Goal: Download file/media

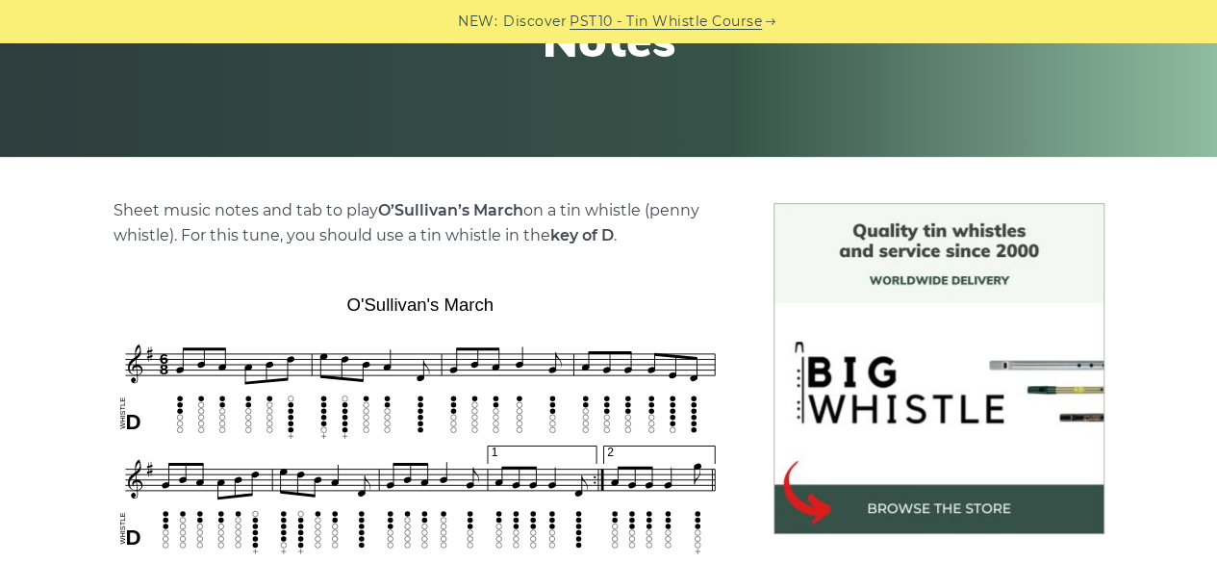
scroll to position [343, 0]
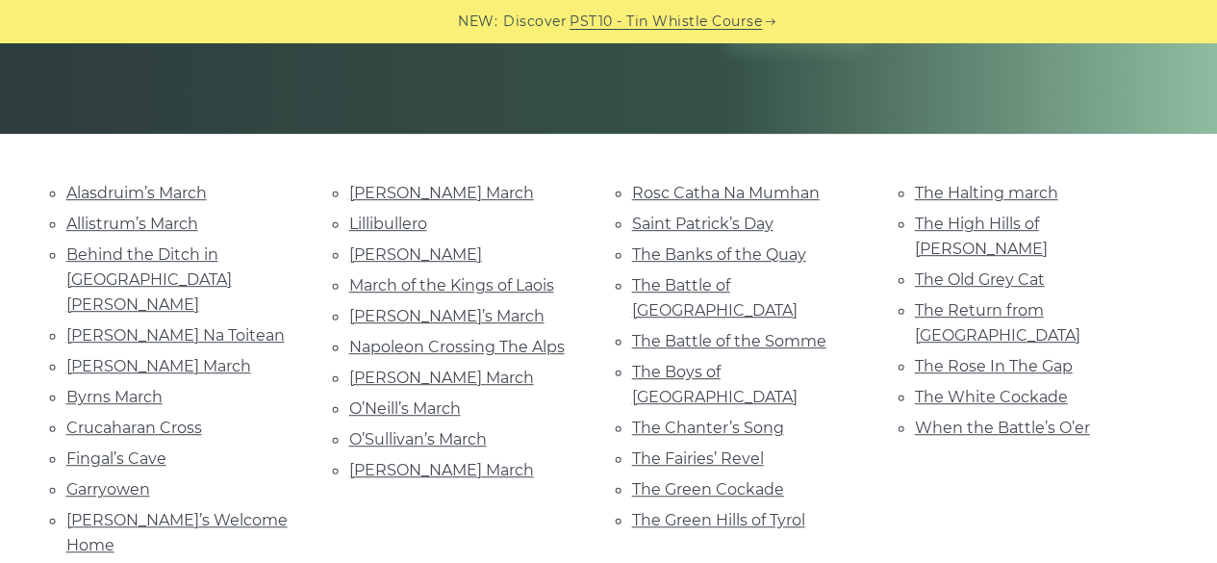
scroll to position [374, 0]
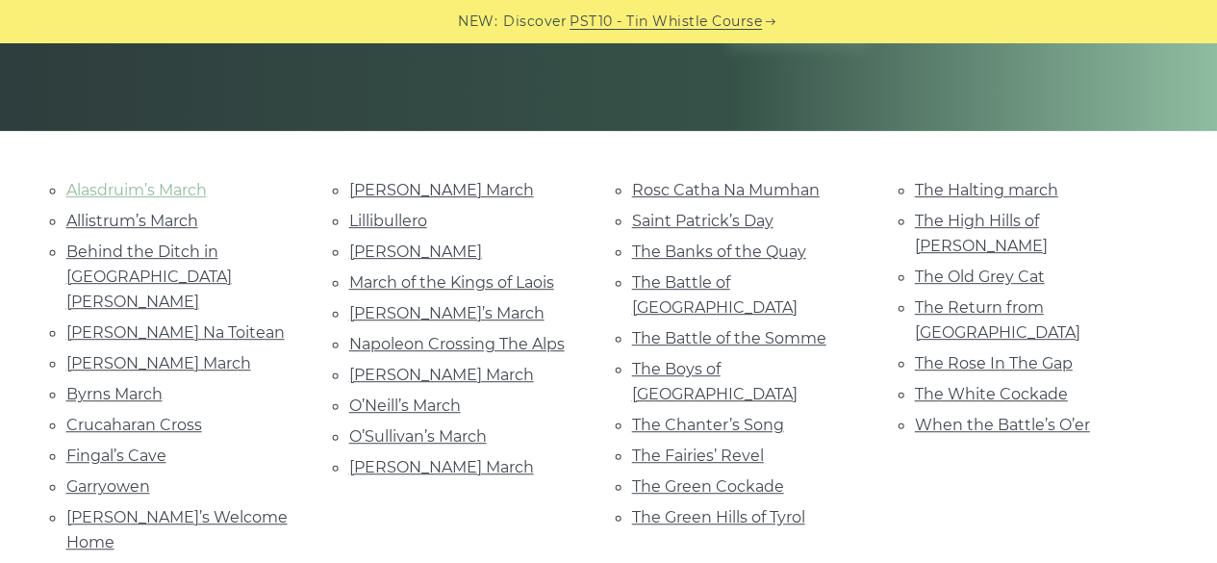
click at [128, 181] on link "Alasdruim’s March" at bounding box center [136, 190] width 140 height 18
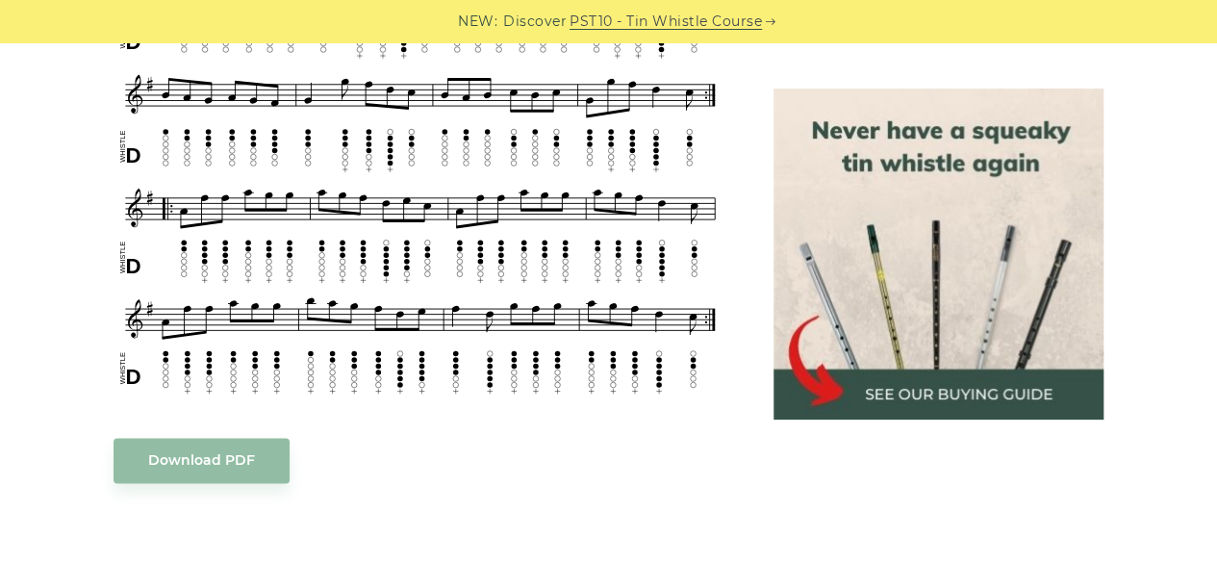
scroll to position [1226, 0]
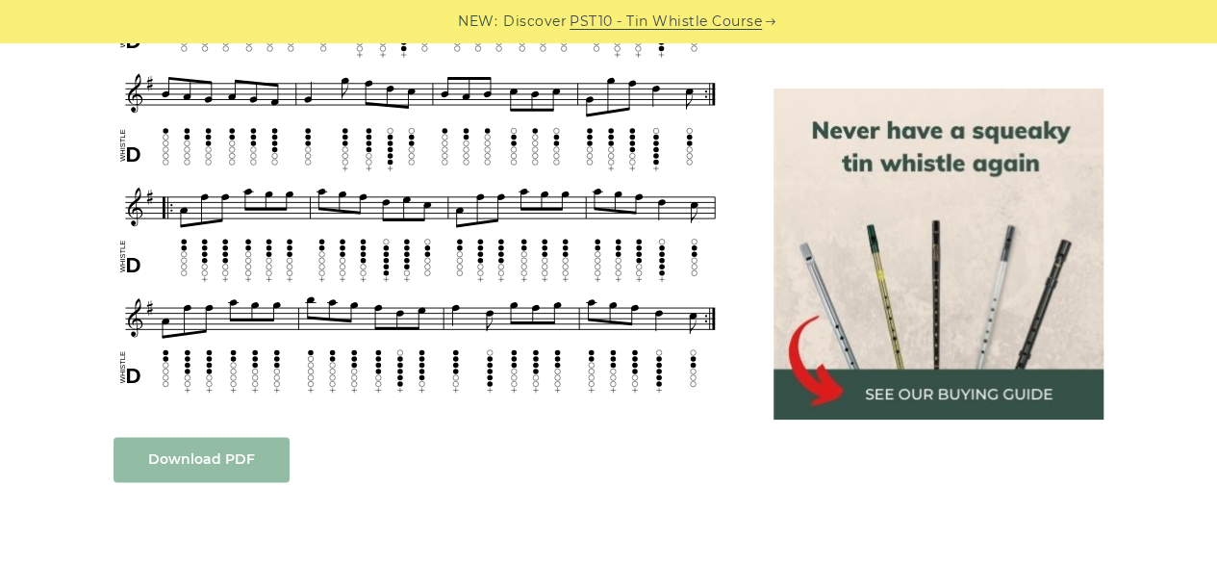
drag, startPoint x: 293, startPoint y: 338, endPoint x: 175, endPoint y: 459, distance: 169.3
click at [175, 459] on link "Download PDF" at bounding box center [201, 459] width 176 height 45
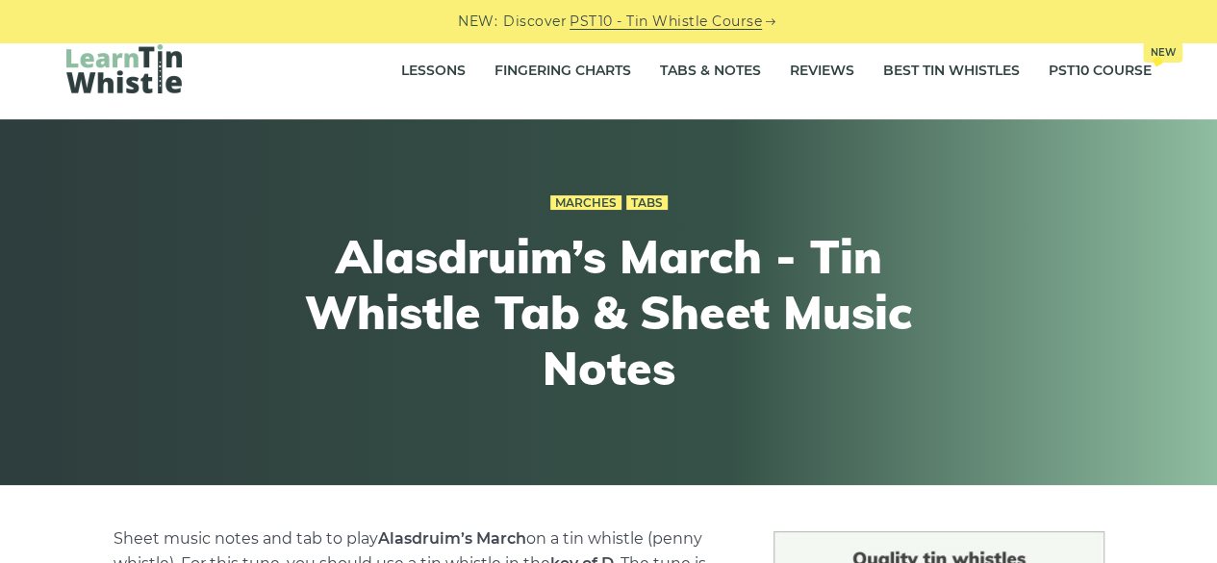
scroll to position [0, 0]
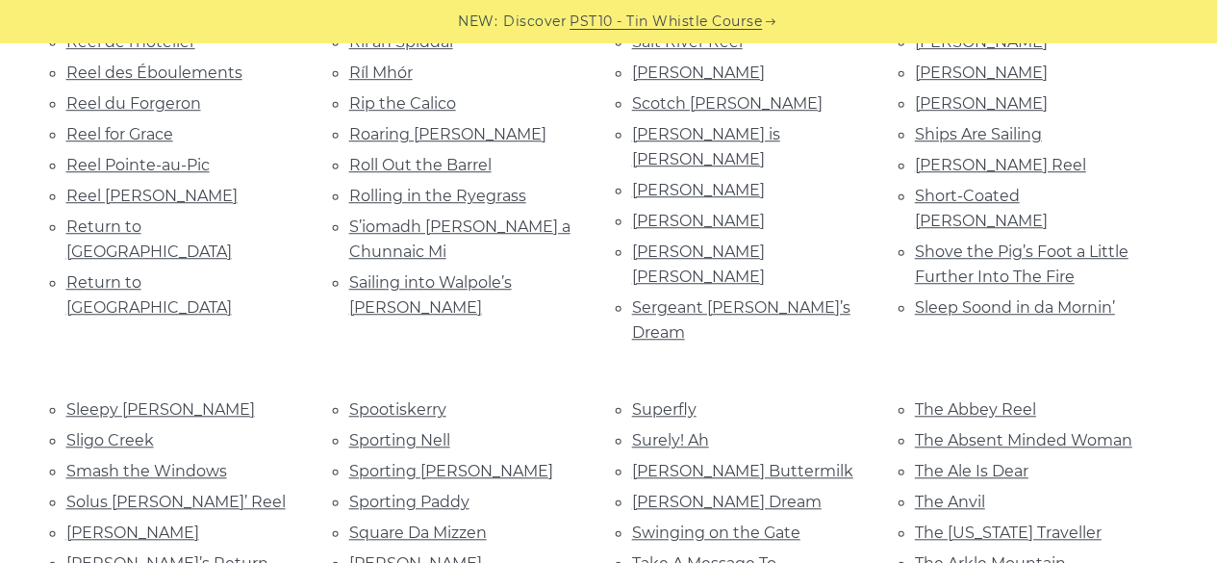
scroll to position [4266, 0]
